Goal: Communication & Community: Ask a question

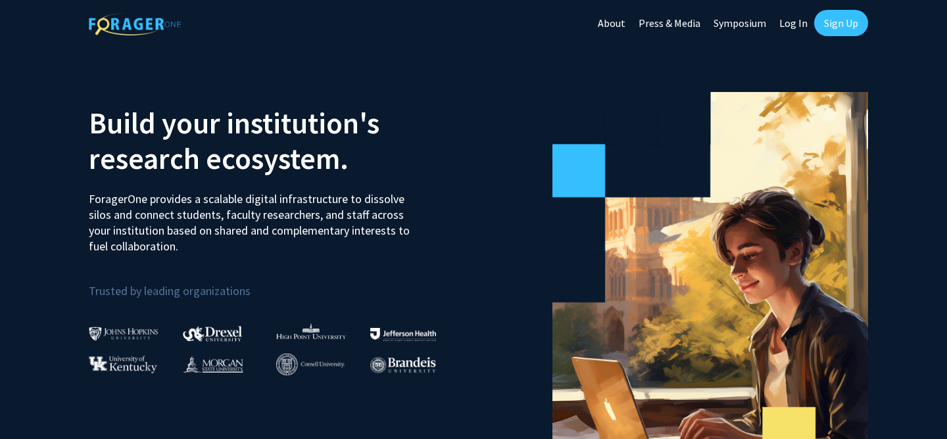
click at [838, 24] on link "Sign Up" at bounding box center [841, 23] width 54 height 26
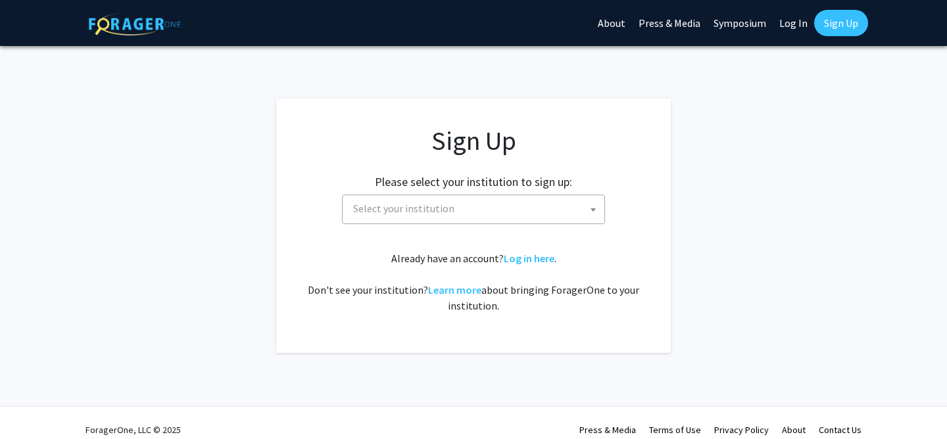
click at [437, 221] on span "Select your institution" at bounding box center [476, 208] width 256 height 27
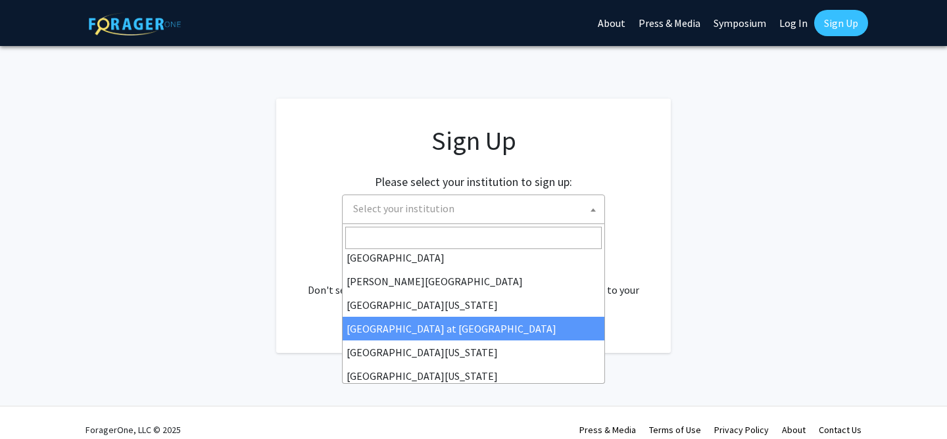
scroll to position [460, 0]
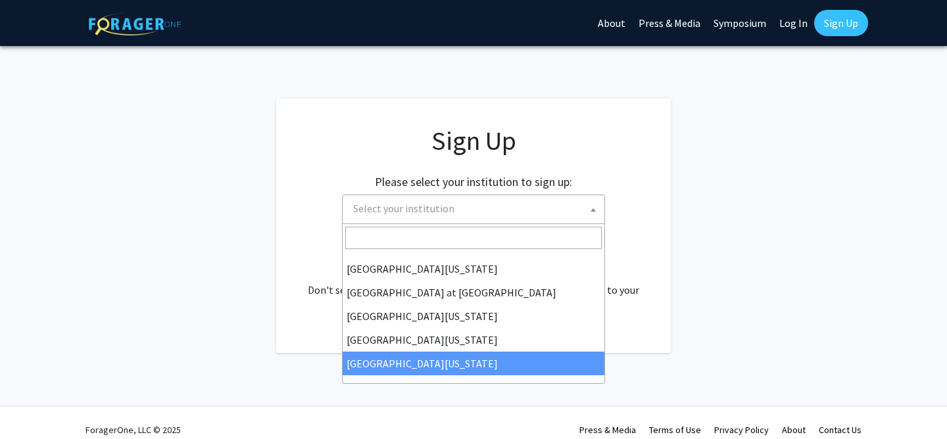
select select "33"
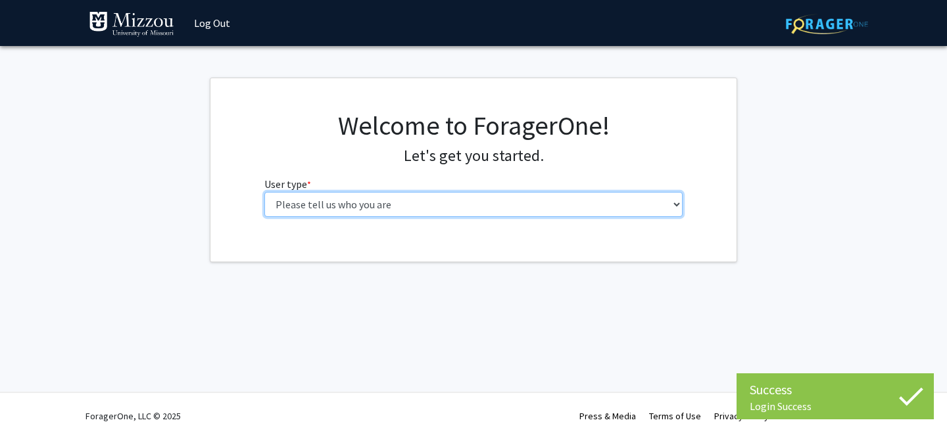
click at [503, 207] on select "Please tell us who you are Undergraduate Student Master's Student Doctoral Cand…" at bounding box center [473, 204] width 419 height 25
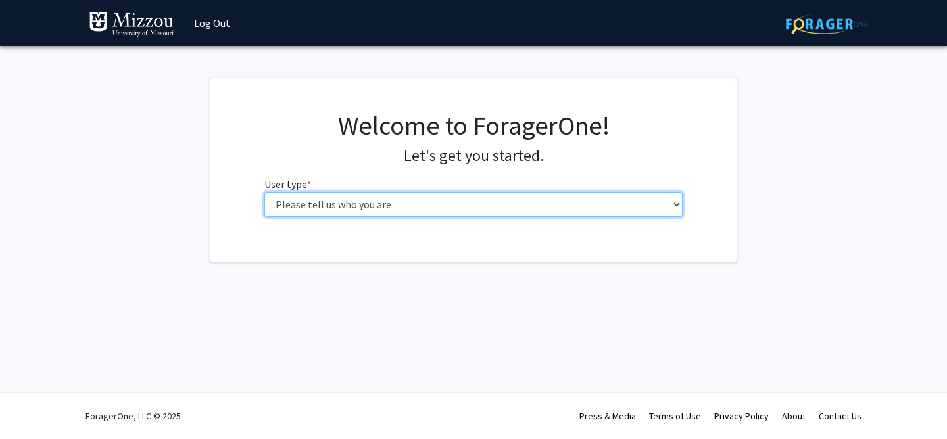
select select "1: undergrad"
click at [264, 192] on select "Please tell us who you are Undergraduate Student Master's Student Doctoral Cand…" at bounding box center [473, 204] width 419 height 25
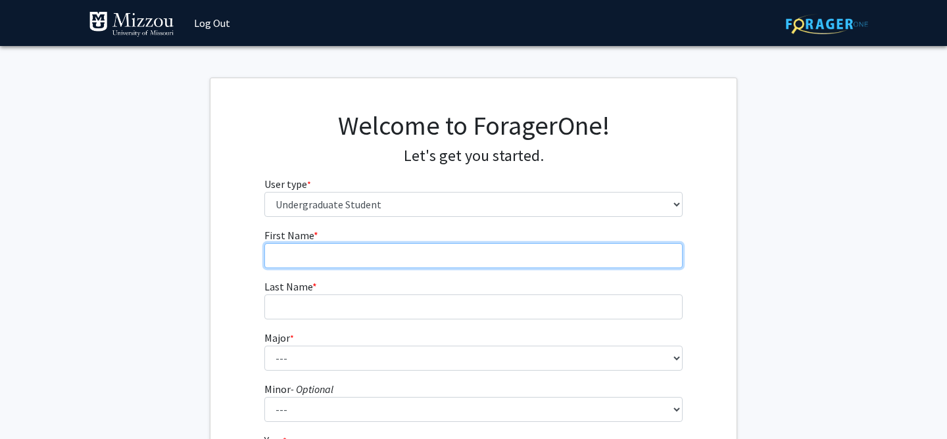
click at [497, 249] on input "First Name * required" at bounding box center [473, 255] width 419 height 25
type input "Samantha"
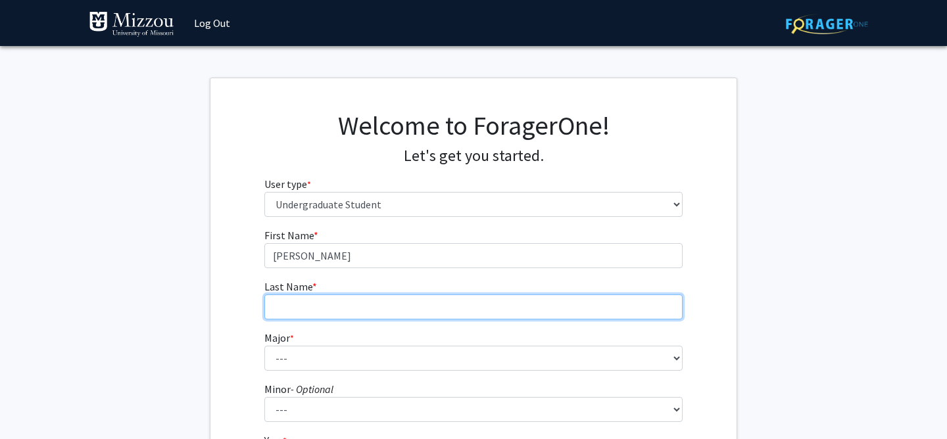
type input "Heady"
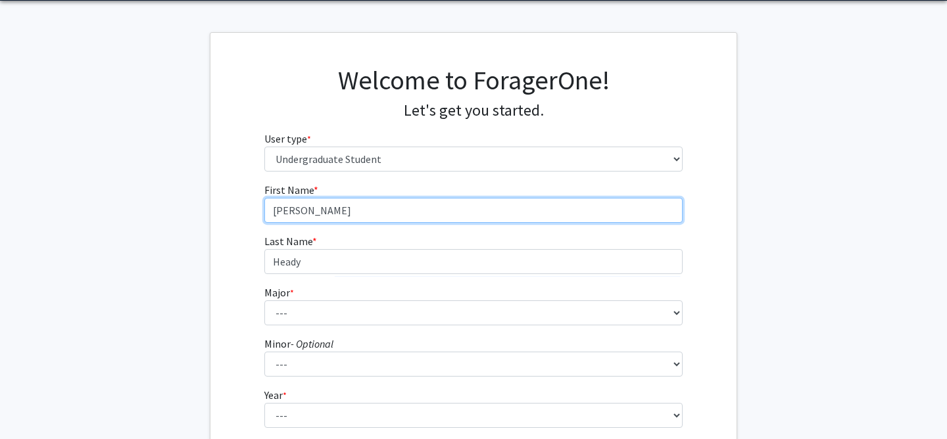
scroll to position [48, 0]
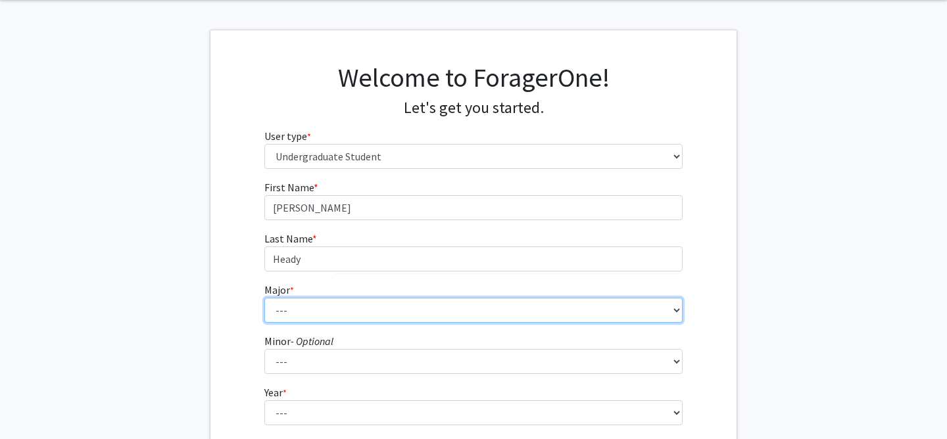
click at [385, 307] on select "--- Agribusiness Management Agricultural Education Agricultural Education: Comm…" at bounding box center [473, 310] width 419 height 25
select select "135: 2628"
click at [264, 298] on select "--- Agribusiness Management Agricultural Education Agricultural Education: Comm…" at bounding box center [473, 310] width 419 height 25
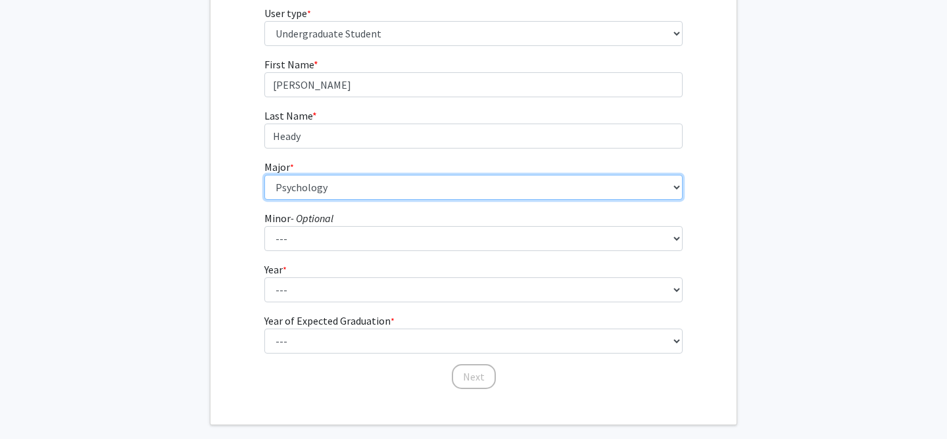
scroll to position [181, 0]
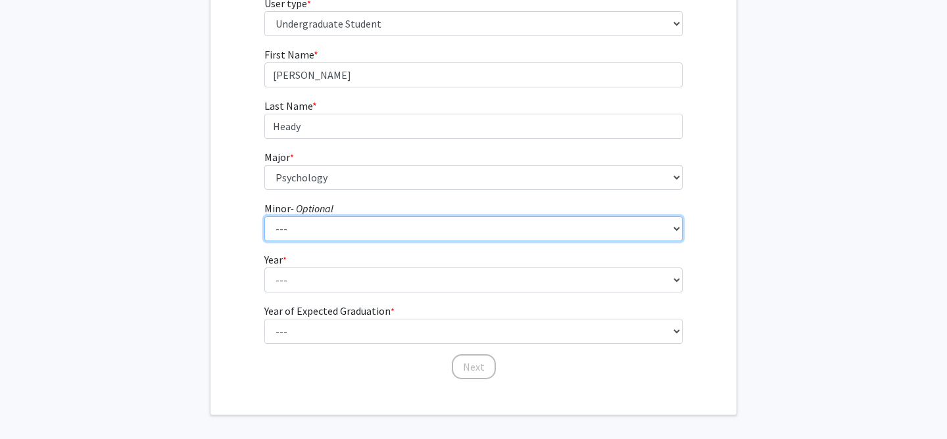
click at [373, 224] on select "--- Accountancy Aerospace Engineering Aerospace Studies Agribusiness Management…" at bounding box center [473, 228] width 419 height 25
click at [264, 216] on select "--- Accountancy Aerospace Engineering Aerospace Studies Agribusiness Management…" at bounding box center [473, 228] width 419 height 25
click at [517, 237] on select "--- Accountancy Aerospace Engineering Aerospace Studies Agribusiness Management…" at bounding box center [473, 228] width 419 height 25
click at [264, 216] on select "--- Accountancy Aerospace Engineering Aerospace Studies Agribusiness Management…" at bounding box center [473, 228] width 419 height 25
click at [511, 229] on select "--- Accountancy Aerospace Engineering Aerospace Studies Agribusiness Management…" at bounding box center [473, 228] width 419 height 25
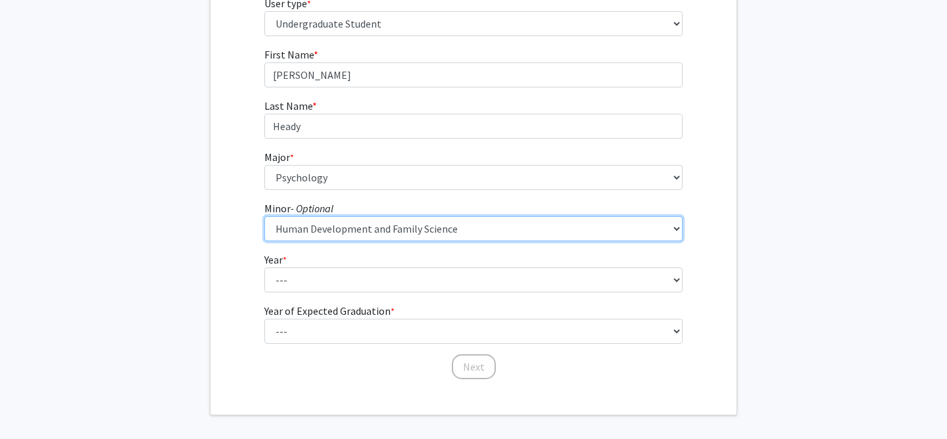
click at [264, 216] on select "--- Accountancy Aerospace Engineering Aerospace Studies Agribusiness Management…" at bounding box center [473, 228] width 419 height 25
click at [511, 231] on select "--- Accountancy Aerospace Engineering Aerospace Studies Agribusiness Management…" at bounding box center [473, 228] width 419 height 25
select select "0: null"
click at [264, 216] on select "--- Accountancy Aerospace Engineering Aerospace Studies Agribusiness Management…" at bounding box center [473, 228] width 419 height 25
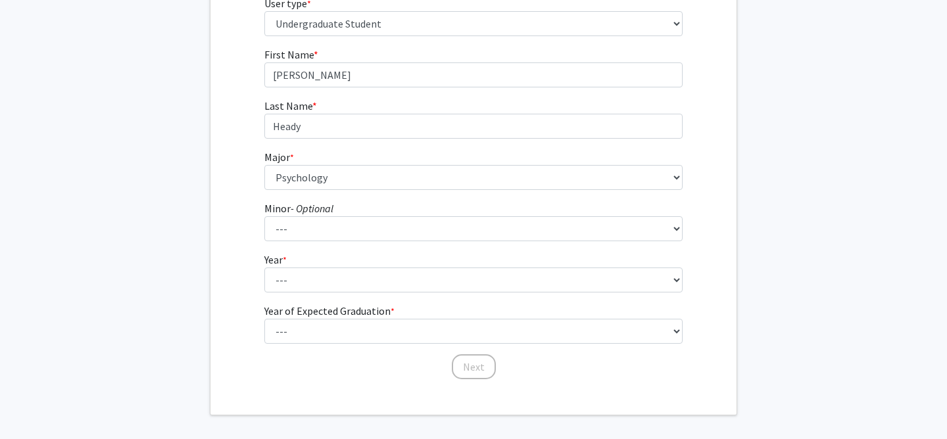
click at [429, 294] on form "First Name * required Samantha Last Name * required Heady Major * required --- …" at bounding box center [473, 207] width 419 height 321
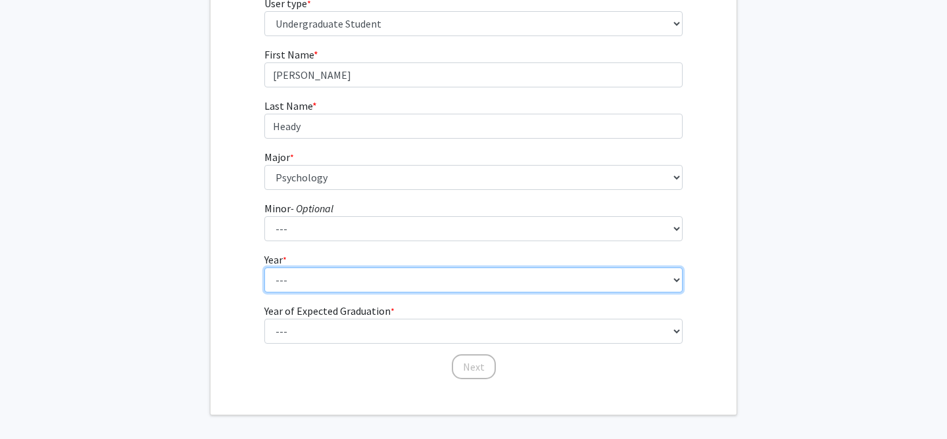
click at [429, 284] on select "--- First-year Sophomore Junior Senior Postbaccalaureate Certificate" at bounding box center [473, 280] width 419 height 25
select select "4: senior"
click at [264, 268] on select "--- First-year Sophomore Junior Senior Postbaccalaureate Certificate" at bounding box center [473, 280] width 419 height 25
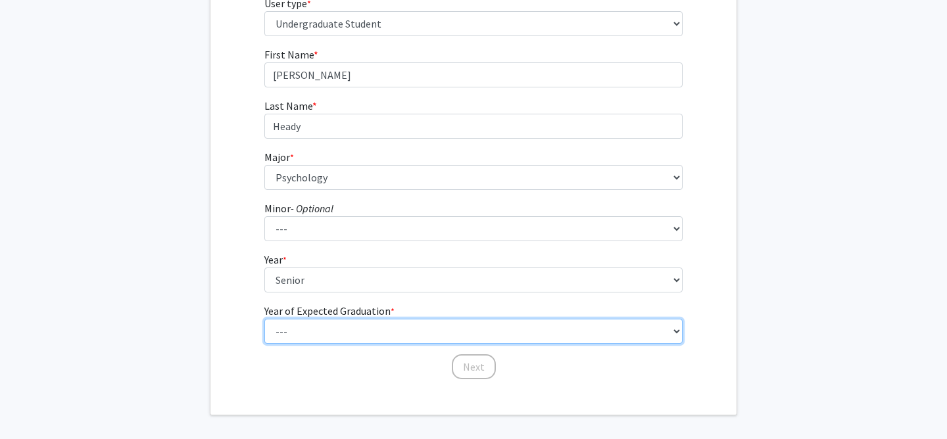
click at [418, 325] on select "--- 2025 2026 2027 2028 2029 2030 2031 2032 2033 2034" at bounding box center [473, 331] width 419 height 25
select select "2: 2026"
click at [264, 319] on select "--- 2025 2026 2027 2028 2029 2030 2031 2032 2033 2034" at bounding box center [473, 331] width 419 height 25
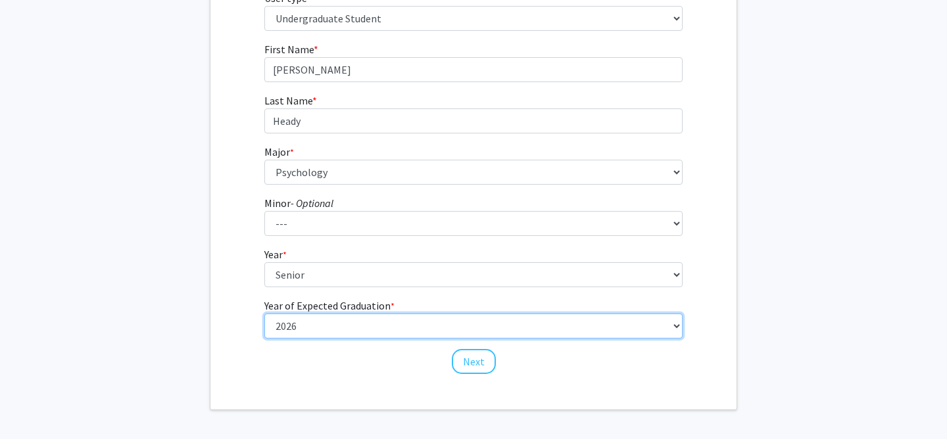
scroll to position [187, 0]
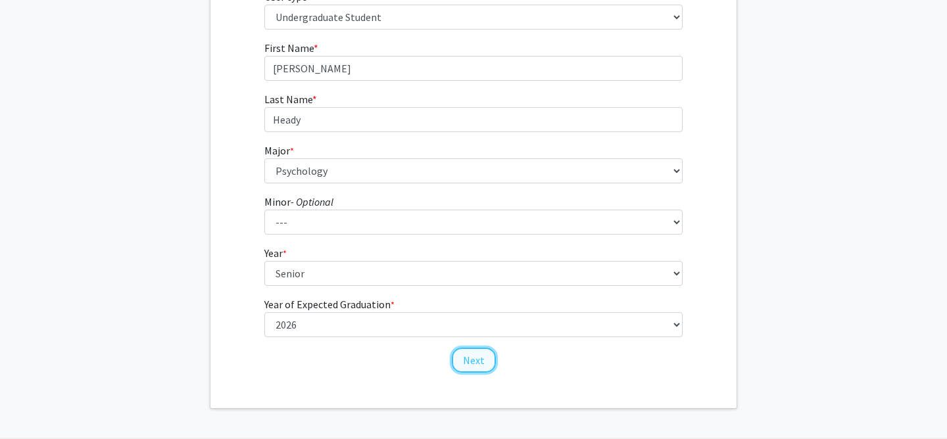
click at [486, 359] on button "Next" at bounding box center [474, 360] width 44 height 25
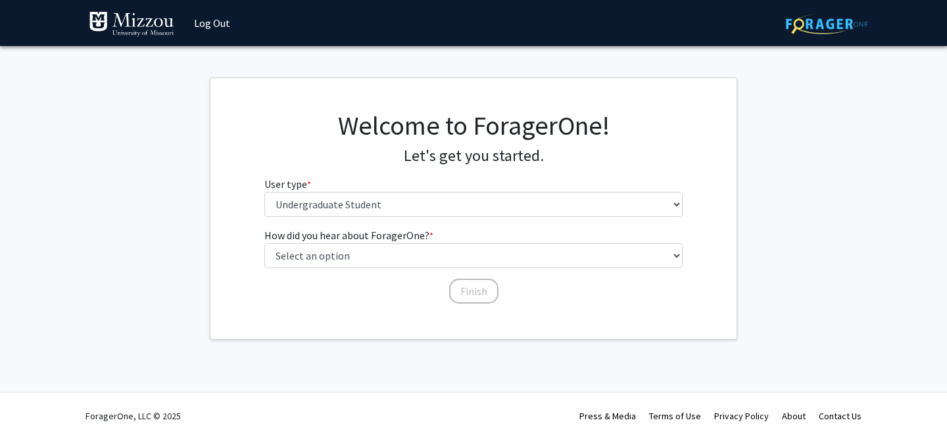
scroll to position [0, 0]
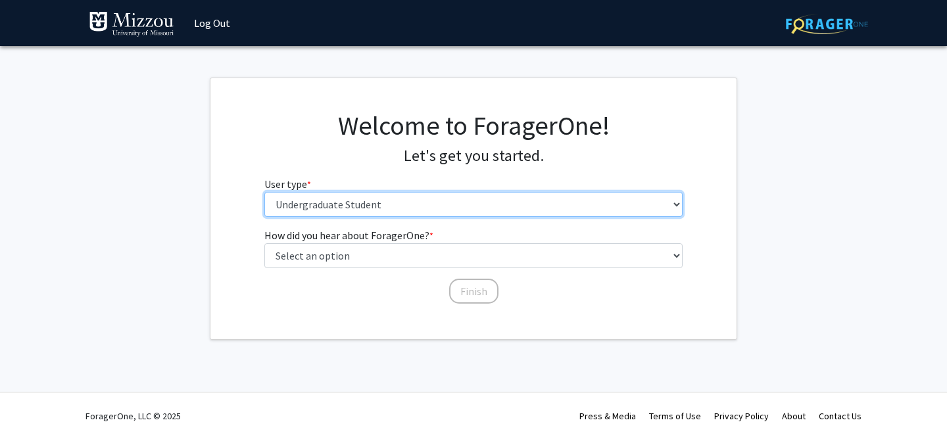
click at [483, 210] on select "Please tell us who you are Undergraduate Student Master's Student Doctoral Cand…" at bounding box center [473, 204] width 419 height 25
click at [264, 192] on select "Please tell us who you are Undergraduate Student Master's Student Doctoral Cand…" at bounding box center [473, 204] width 419 height 25
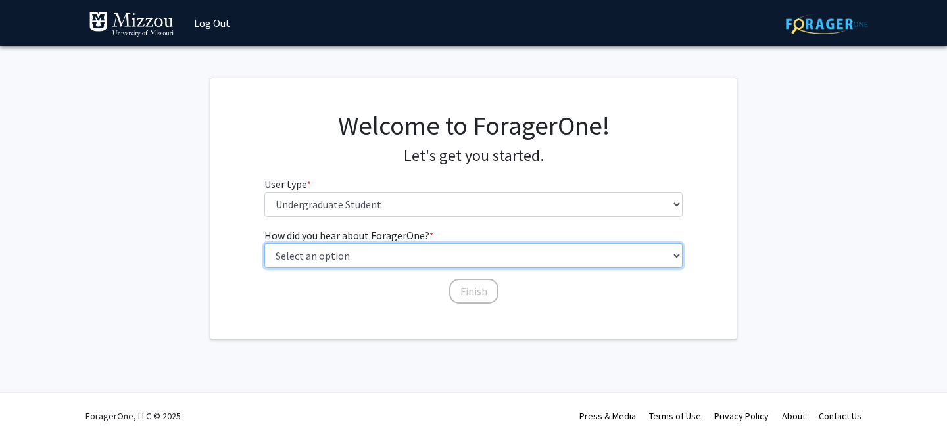
click at [485, 266] on select "Select an option Peer/student recommendation Faculty/staff recommendation Unive…" at bounding box center [473, 255] width 419 height 25
select select "2: faculty_recommendation"
click at [264, 243] on select "Select an option Peer/student recommendation Faculty/staff recommendation Unive…" at bounding box center [473, 255] width 419 height 25
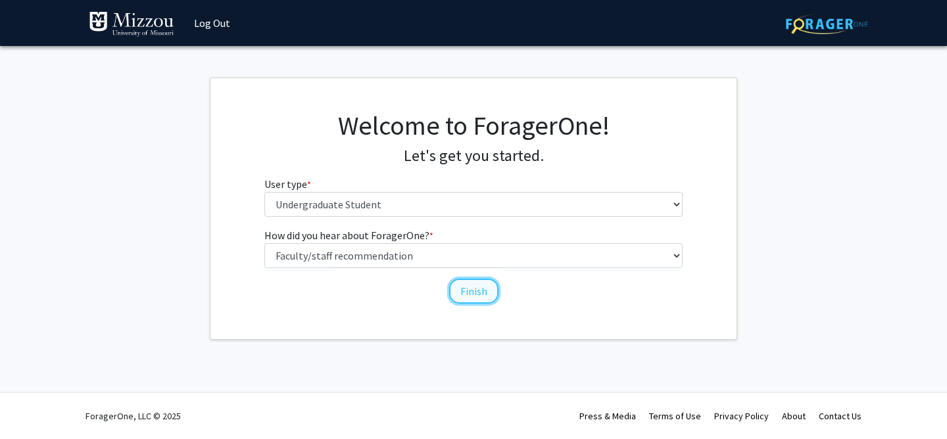
click at [485, 291] on button "Finish" at bounding box center [473, 291] width 49 height 25
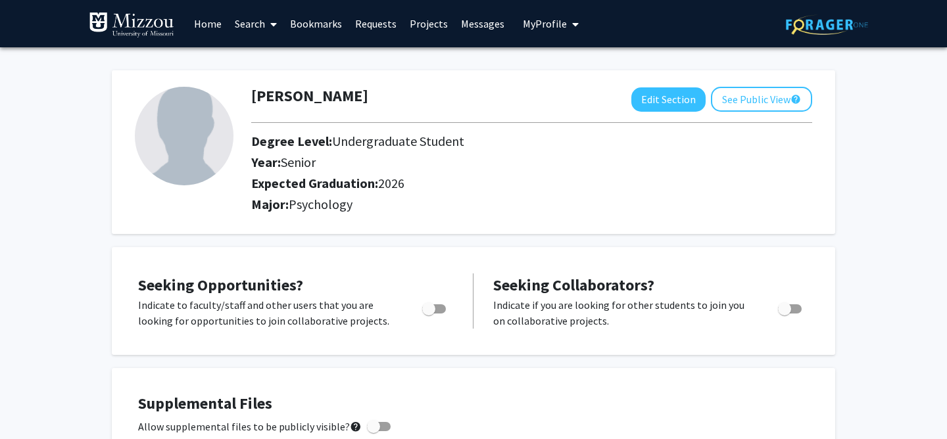
click at [256, 22] on link "Search" at bounding box center [255, 24] width 55 height 46
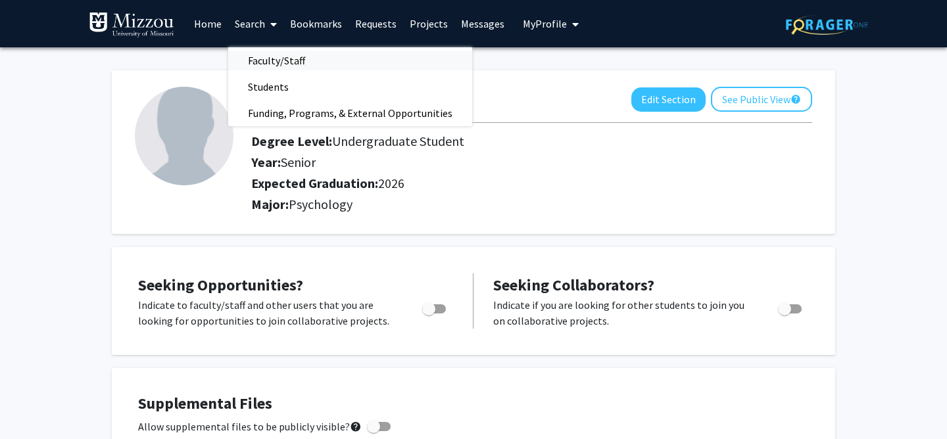
click at [274, 62] on span "Faculty/Staff" at bounding box center [276, 60] width 97 height 26
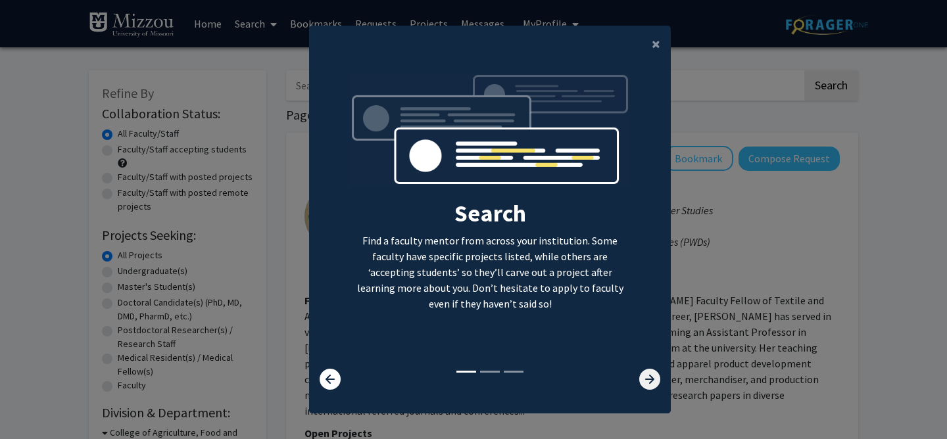
click at [647, 379] on icon at bounding box center [649, 379] width 21 height 21
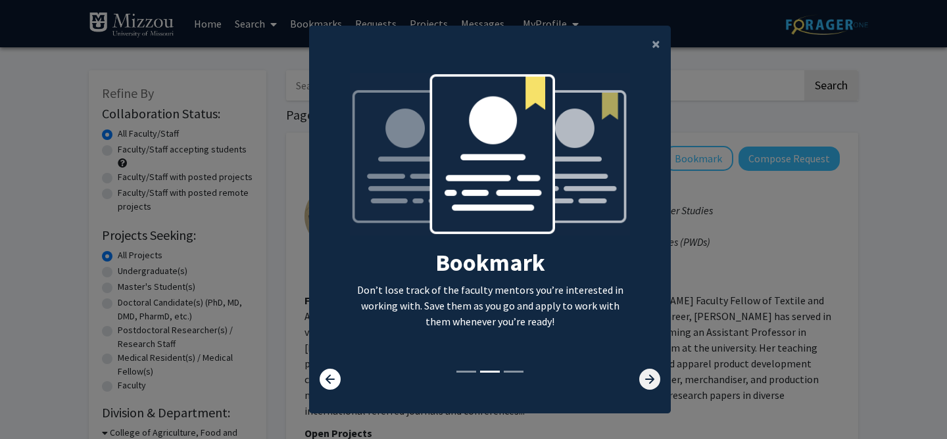
click at [647, 379] on icon at bounding box center [649, 379] width 21 height 21
click at [648, 383] on icon at bounding box center [649, 379] width 21 height 21
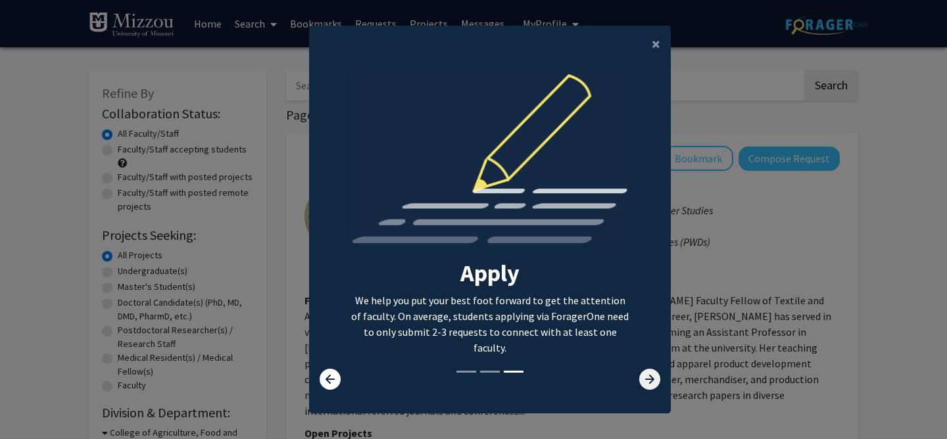
click at [648, 382] on icon at bounding box center [649, 379] width 21 height 21
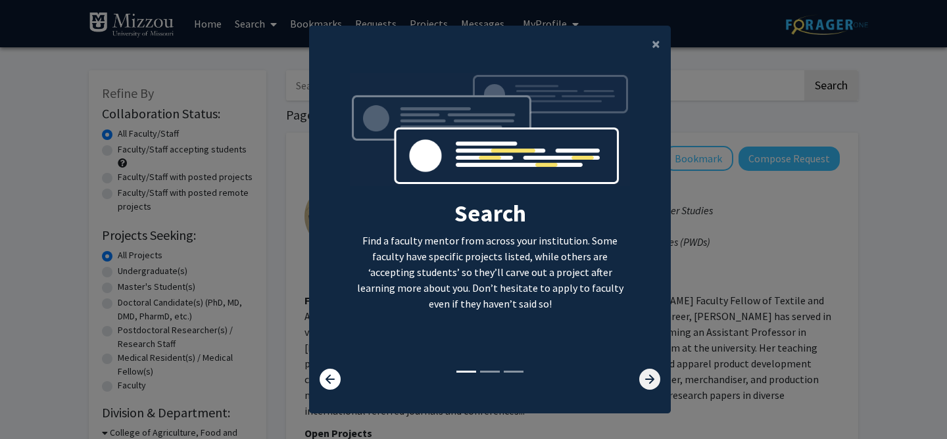
click at [648, 382] on icon at bounding box center [649, 379] width 21 height 21
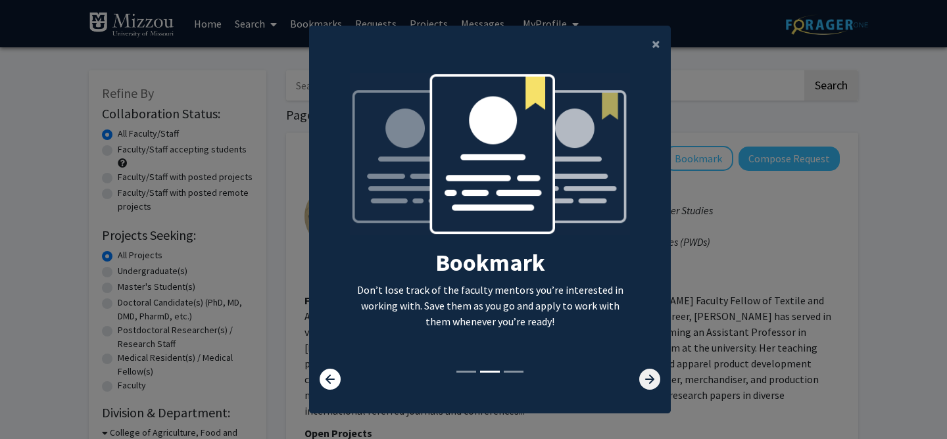
click at [648, 382] on icon at bounding box center [649, 379] width 21 height 21
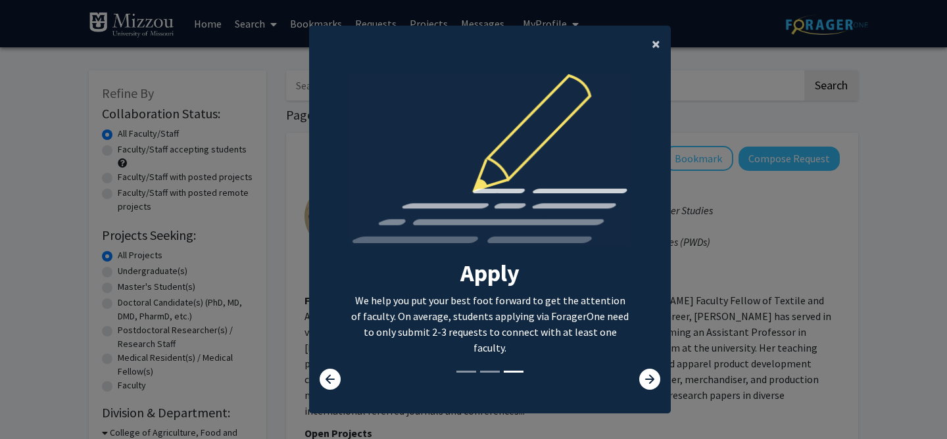
click at [652, 47] on span "×" at bounding box center [656, 44] width 9 height 20
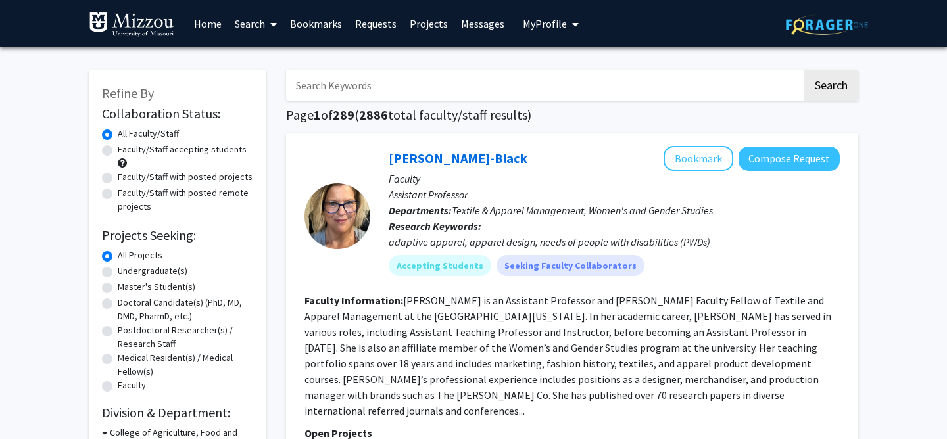
scroll to position [6, 0]
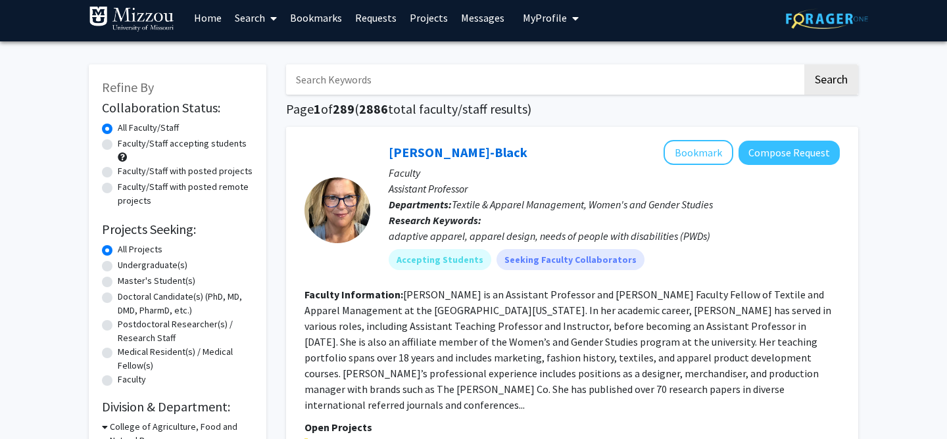
click at [542, 78] on input "Search Keywords" at bounding box center [544, 79] width 516 height 30
click at [487, 156] on link "[PERSON_NAME]-Black" at bounding box center [458, 152] width 139 height 16
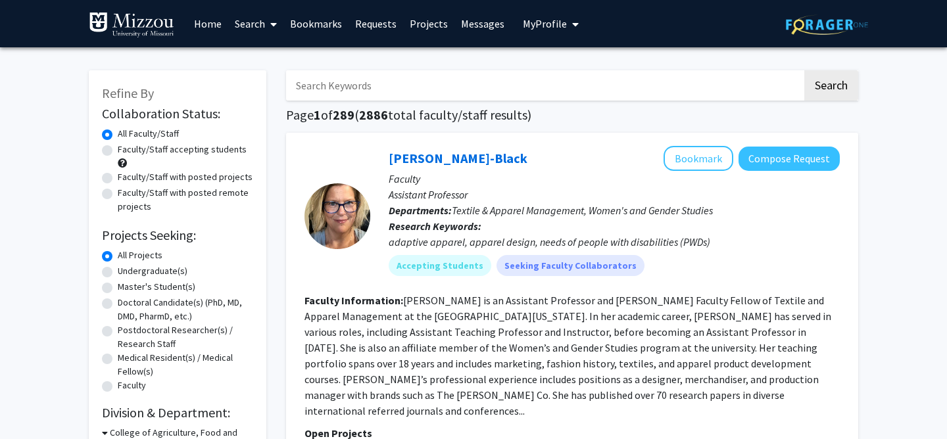
click at [401, 78] on input "Search Keywords" at bounding box center [544, 85] width 516 height 30
type input "[PERSON_NAME]"
click at [804, 70] on button "Search" at bounding box center [831, 85] width 54 height 30
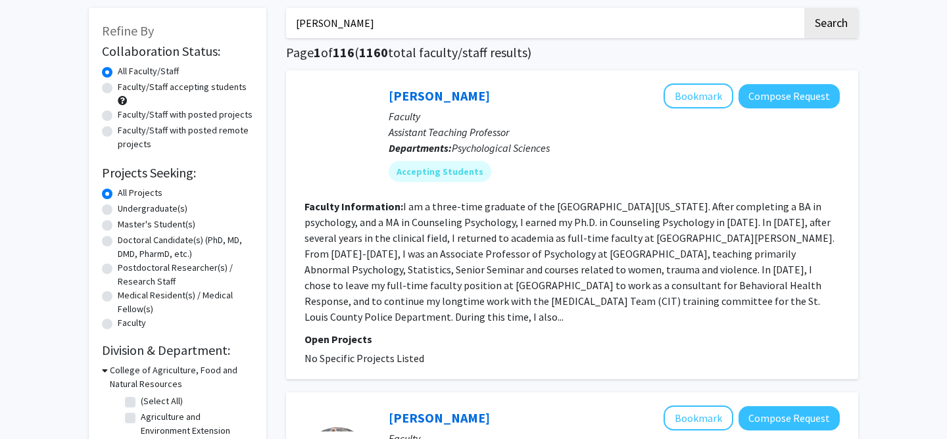
scroll to position [62, 0]
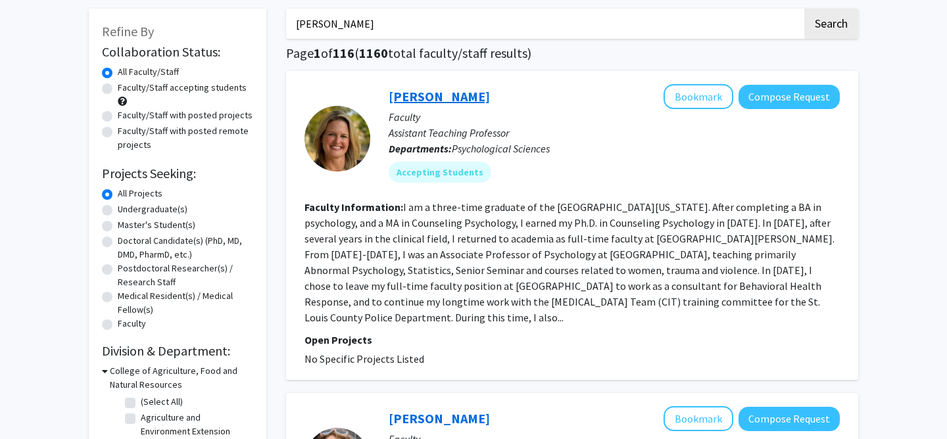
click at [454, 95] on link "[PERSON_NAME]" at bounding box center [439, 96] width 101 height 16
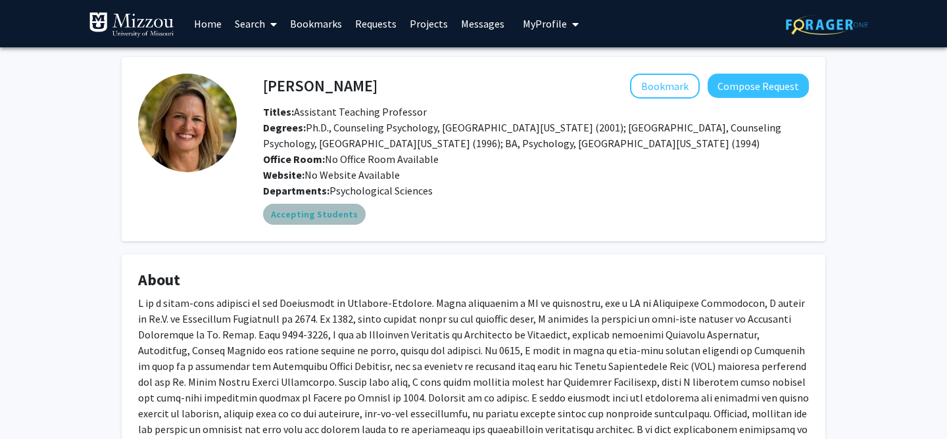
click at [335, 212] on mat-chip "Accepting Students" at bounding box center [314, 214] width 103 height 21
click at [306, 211] on mat-chip "Accepting Students" at bounding box center [314, 214] width 103 height 21
click at [392, 202] on div "Accepting Students" at bounding box center [535, 214] width 551 height 26
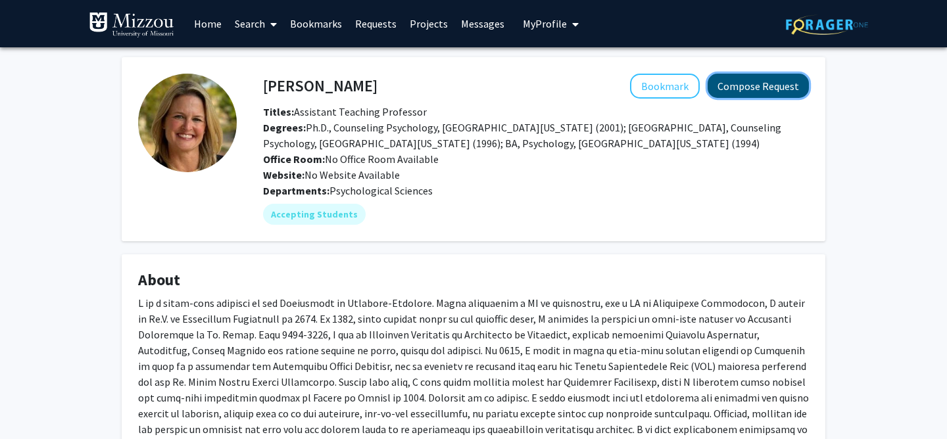
click at [773, 87] on button "Compose Request" at bounding box center [757, 86] width 101 height 24
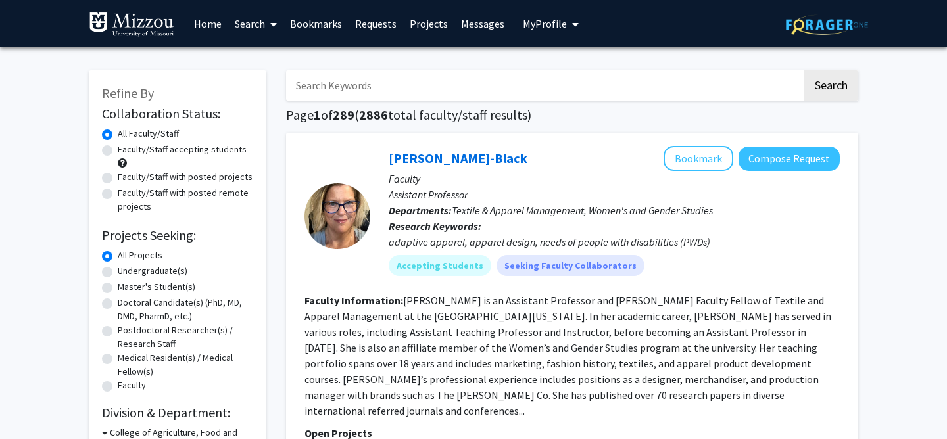
click at [214, 24] on link "Home" at bounding box center [207, 24] width 41 height 46
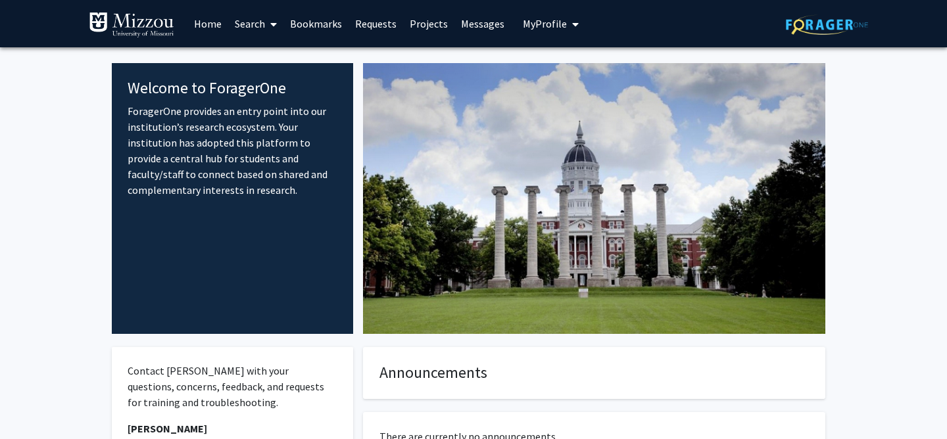
click at [258, 21] on link "Search" at bounding box center [255, 24] width 55 height 46
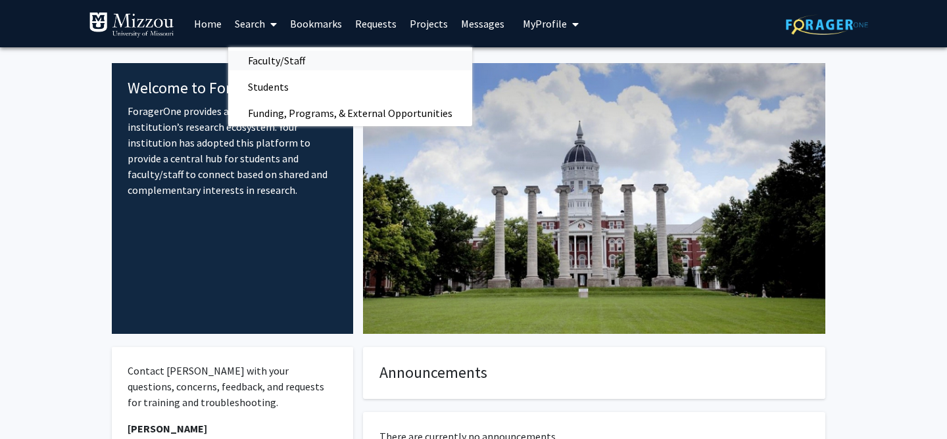
click at [280, 50] on span "Faculty/Staff" at bounding box center [276, 60] width 97 height 26
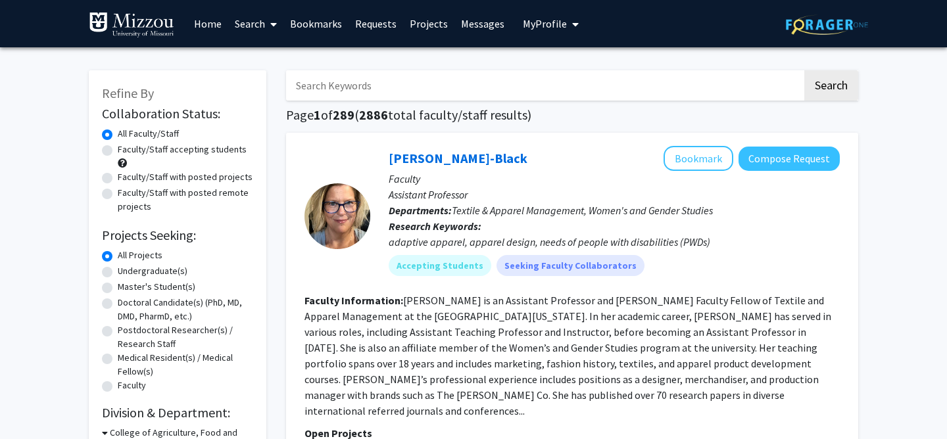
click at [387, 89] on input "Search Keywords" at bounding box center [544, 85] width 516 height 30
type input "[PERSON_NAME]"
click at [838, 70] on button "Search" at bounding box center [831, 85] width 54 height 30
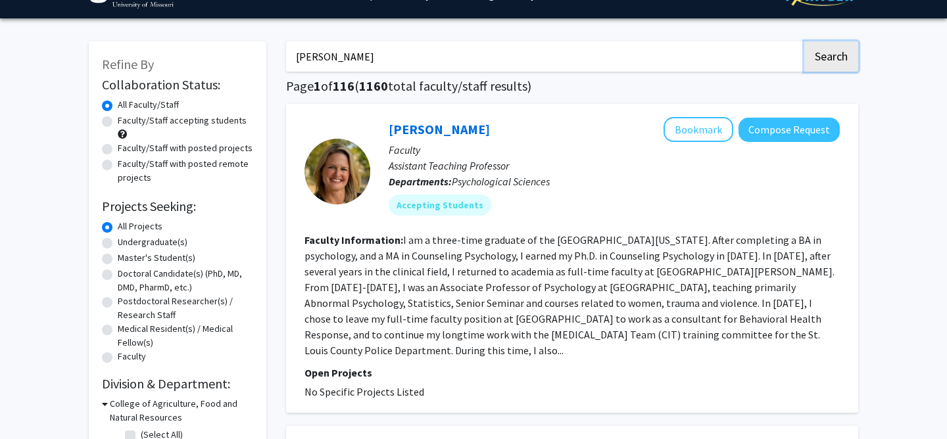
scroll to position [28, 0]
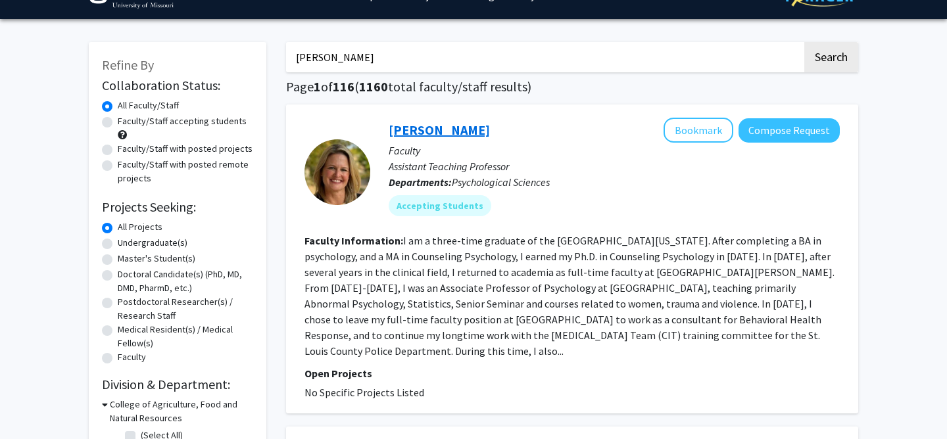
click at [442, 131] on link "[PERSON_NAME]" at bounding box center [439, 130] width 101 height 16
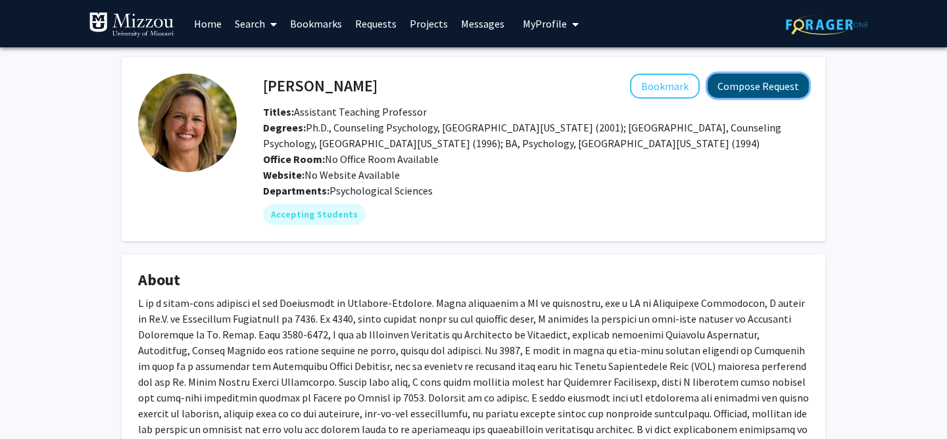
click at [761, 81] on button "Compose Request" at bounding box center [757, 86] width 101 height 24
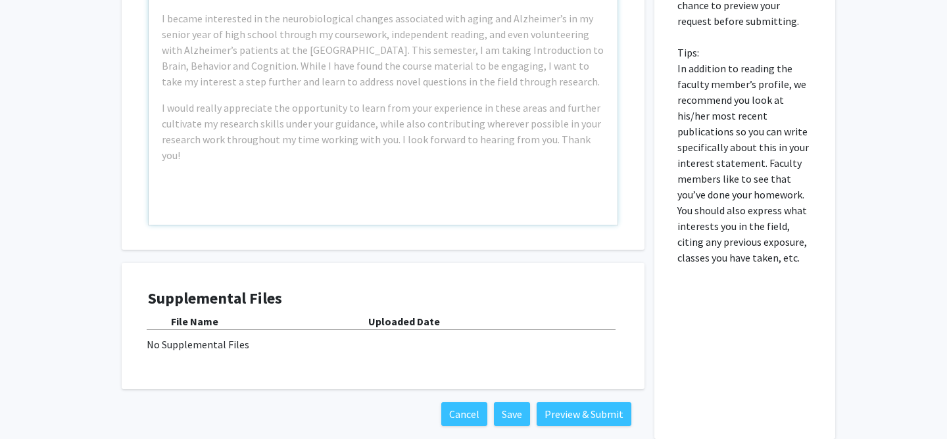
scroll to position [373, 0]
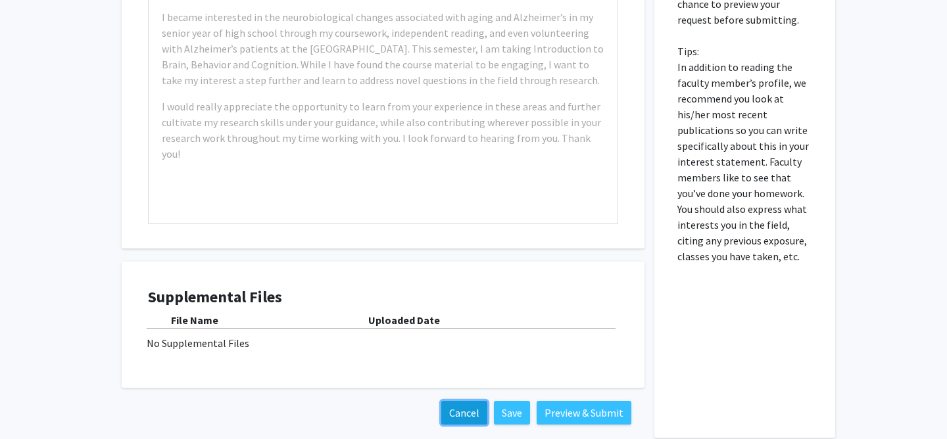
click at [459, 416] on button "Cancel" at bounding box center [464, 413] width 46 height 24
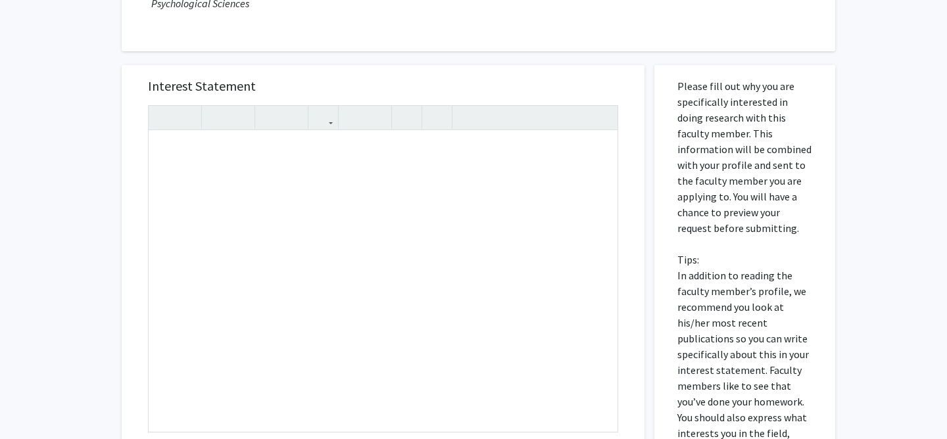
scroll to position [153, 0]
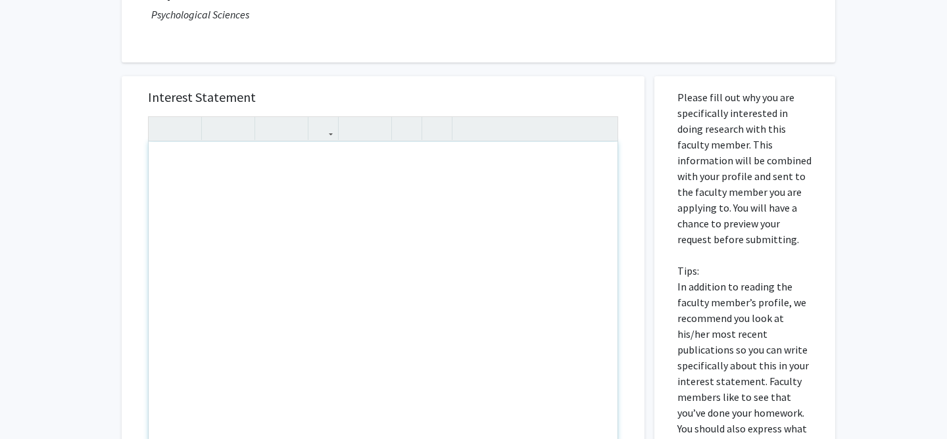
click at [315, 232] on div "Note to users with screen readers: Please press Alt+0 or Option+0 to deactivate…" at bounding box center [383, 292] width 469 height 301
type textarea "I a"
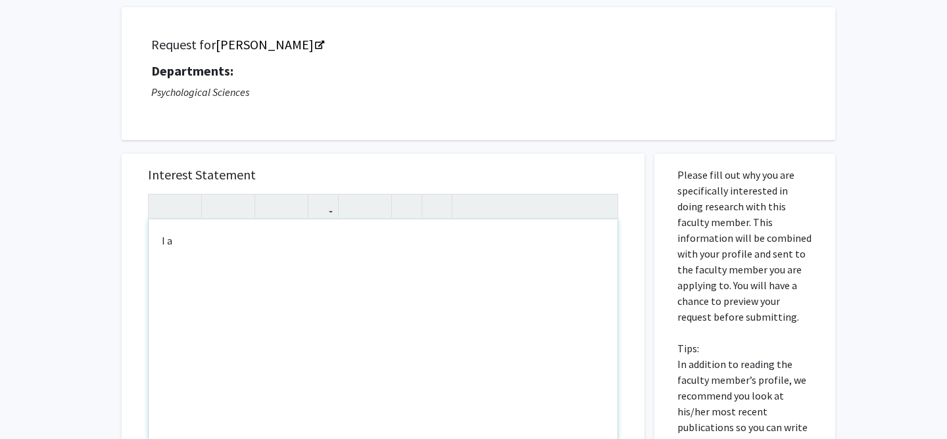
scroll to position [77, 0]
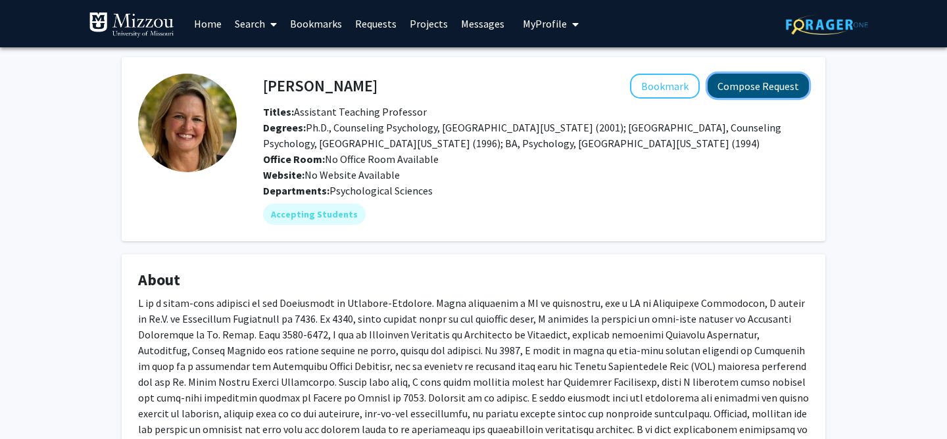
click at [776, 88] on button "Compose Request" at bounding box center [757, 86] width 101 height 24
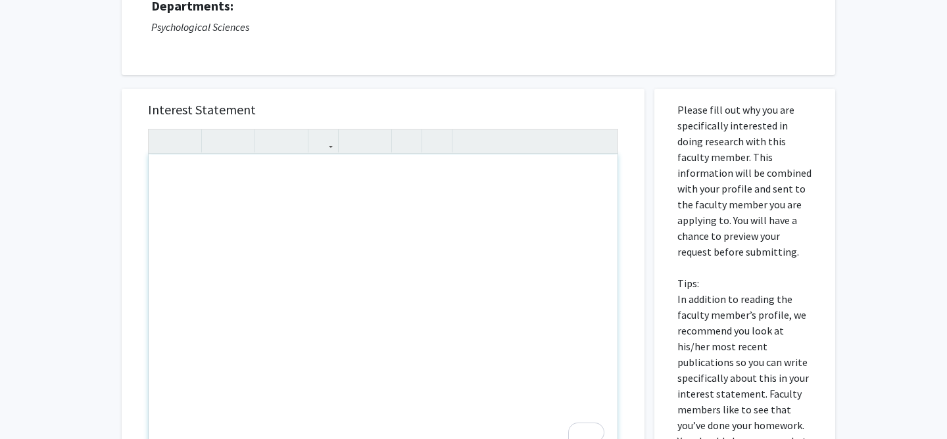
scroll to position [130, 0]
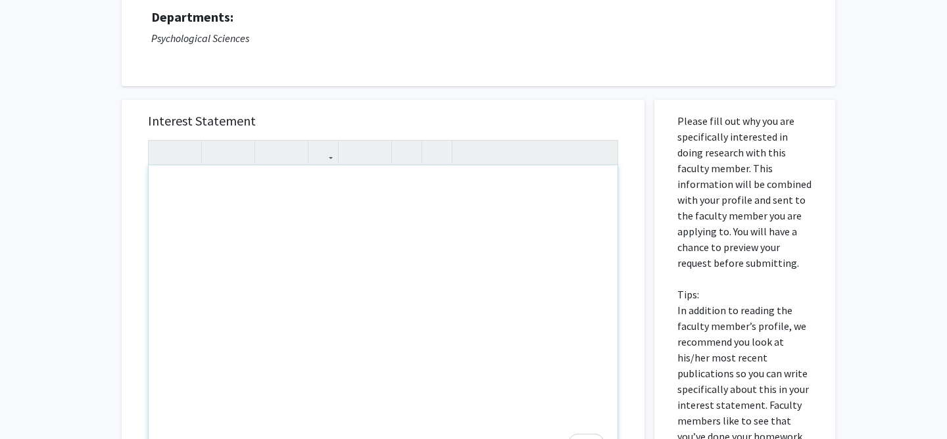
click at [317, 254] on div "To enrich screen reader interactions, please activate Accessibility in Grammarl…" at bounding box center [383, 316] width 469 height 301
click at [196, 191] on div "I am coompleting this assignment for" at bounding box center [383, 316] width 469 height 301
click at [327, 190] on div "I am completing this assignment for" at bounding box center [383, 316] width 469 height 301
type textarea "I am completing this assignment for Psych 1030."
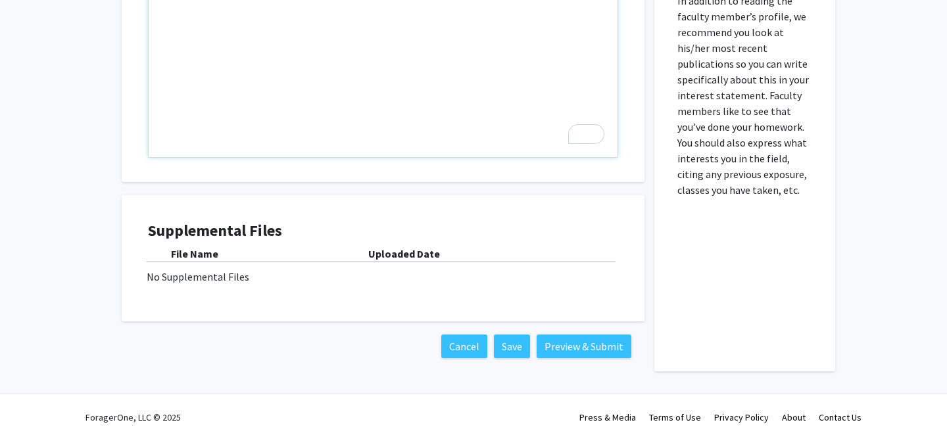
scroll to position [440, 0]
click at [588, 346] on button "Preview & Submit" at bounding box center [583, 346] width 95 height 24
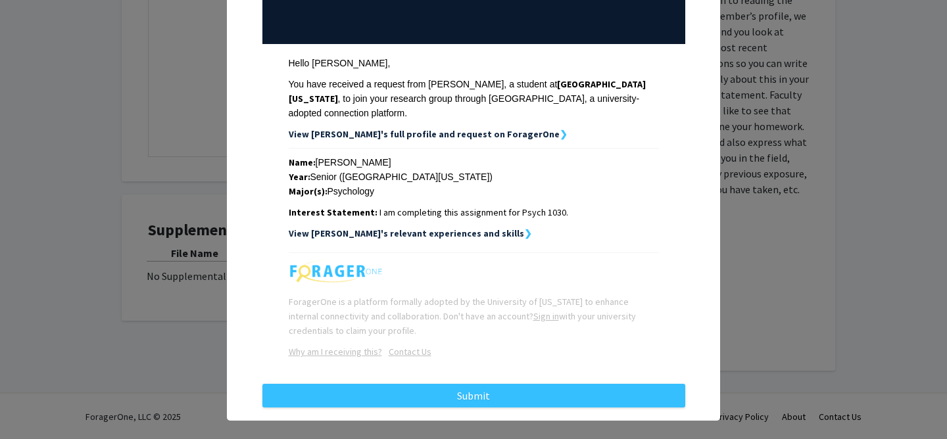
scroll to position [156, 0]
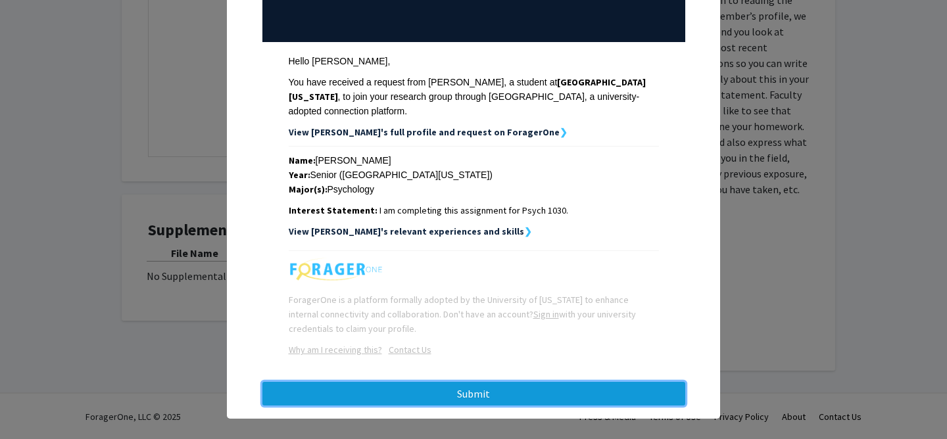
click at [587, 385] on button "Submit" at bounding box center [473, 394] width 423 height 24
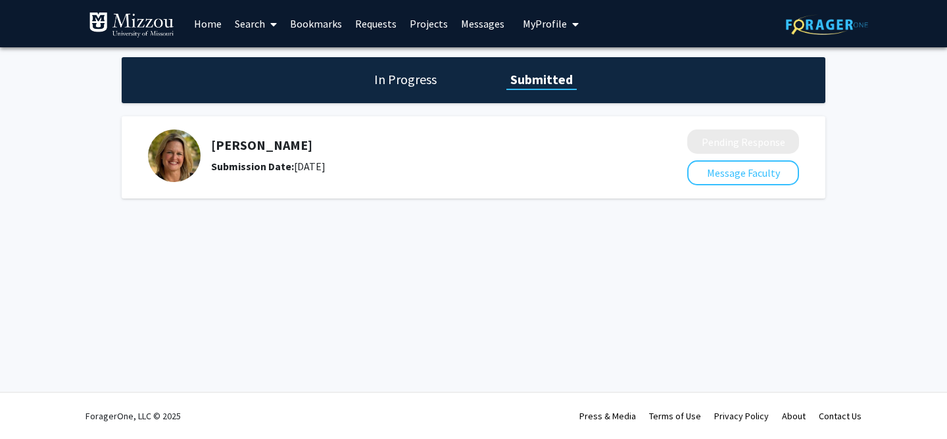
click at [211, 21] on link "Home" at bounding box center [207, 24] width 41 height 46
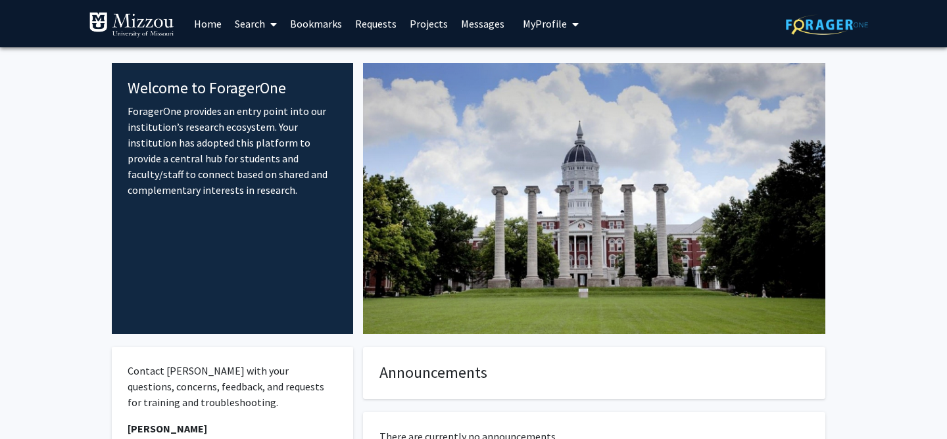
click at [553, 22] on span "My Profile" at bounding box center [545, 23] width 44 height 13
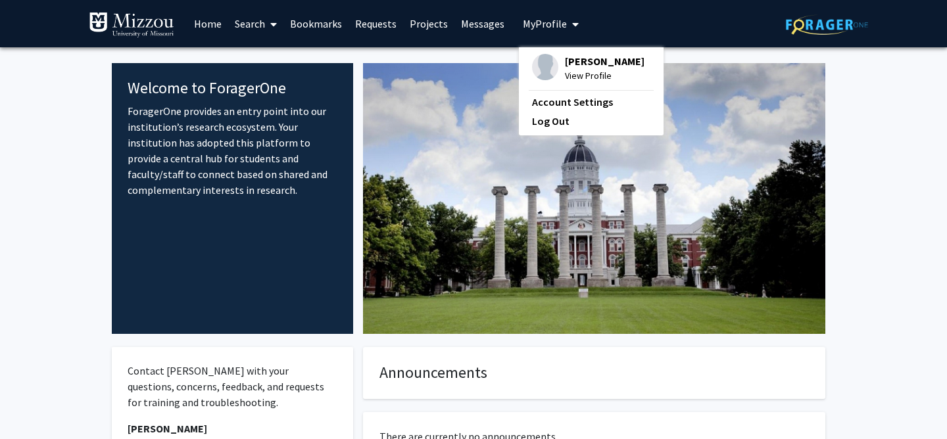
click at [582, 74] on span "View Profile" at bounding box center [605, 75] width 80 height 14
